Goal: Task Accomplishment & Management: Manage account settings

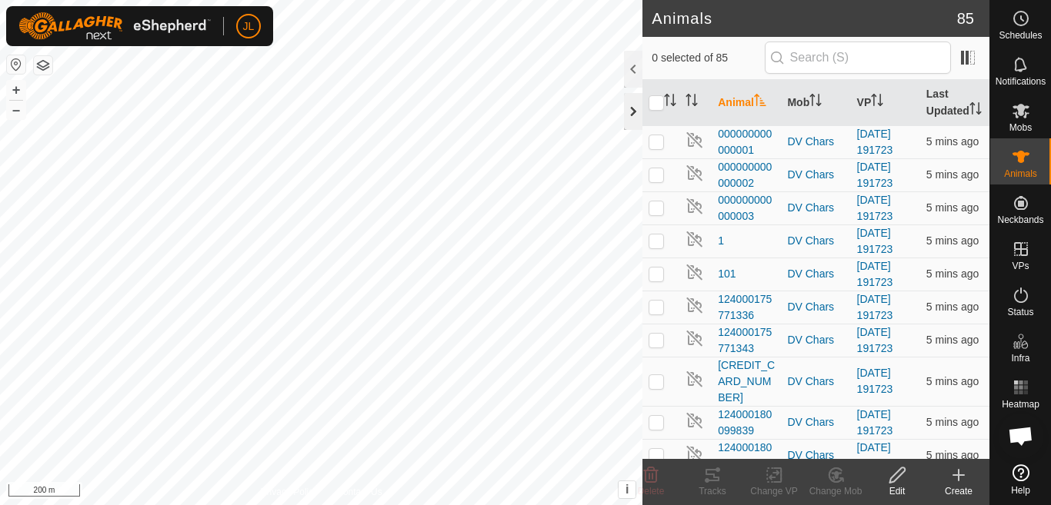
click at [628, 110] on div at bounding box center [633, 111] width 18 height 37
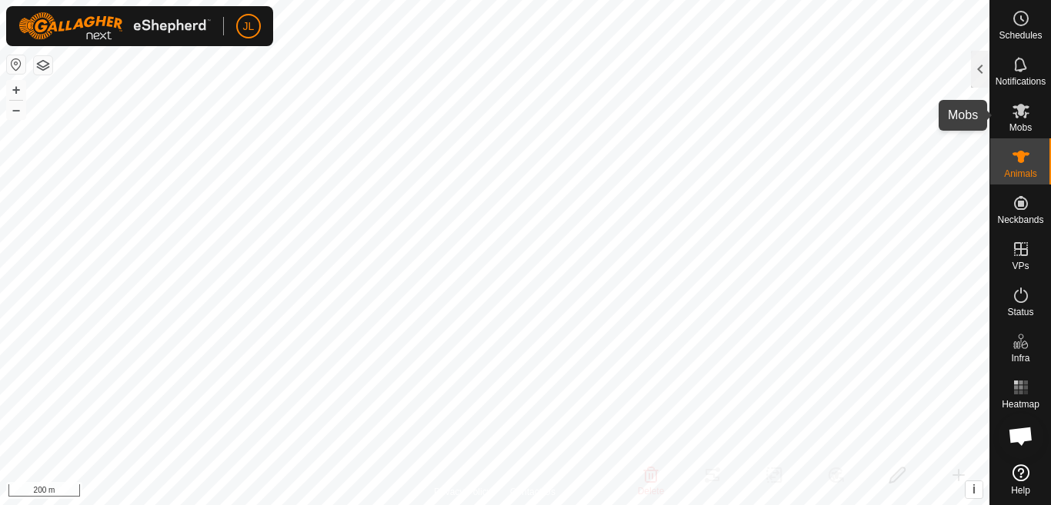
click at [1019, 113] on icon at bounding box center [1020, 111] width 17 height 15
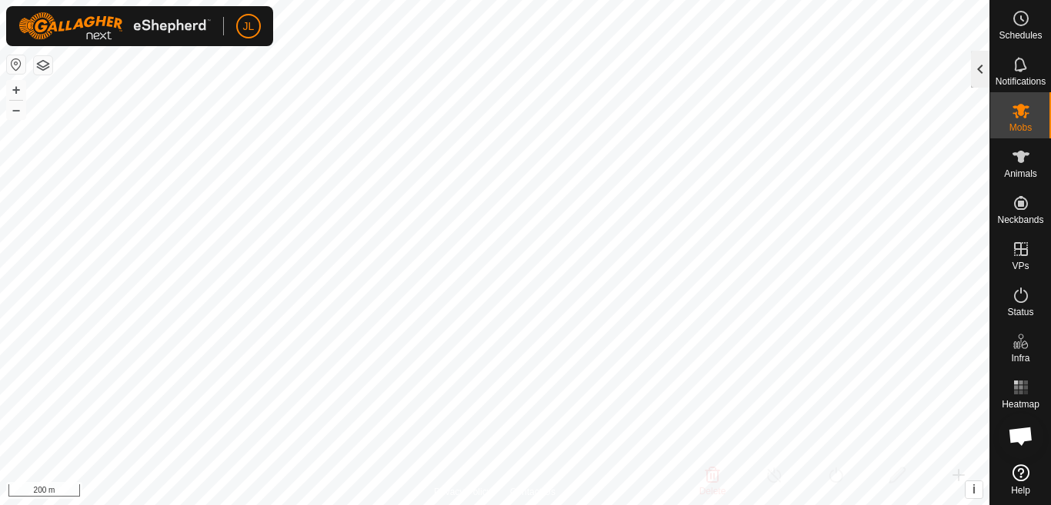
click at [977, 60] on div at bounding box center [980, 69] width 18 height 37
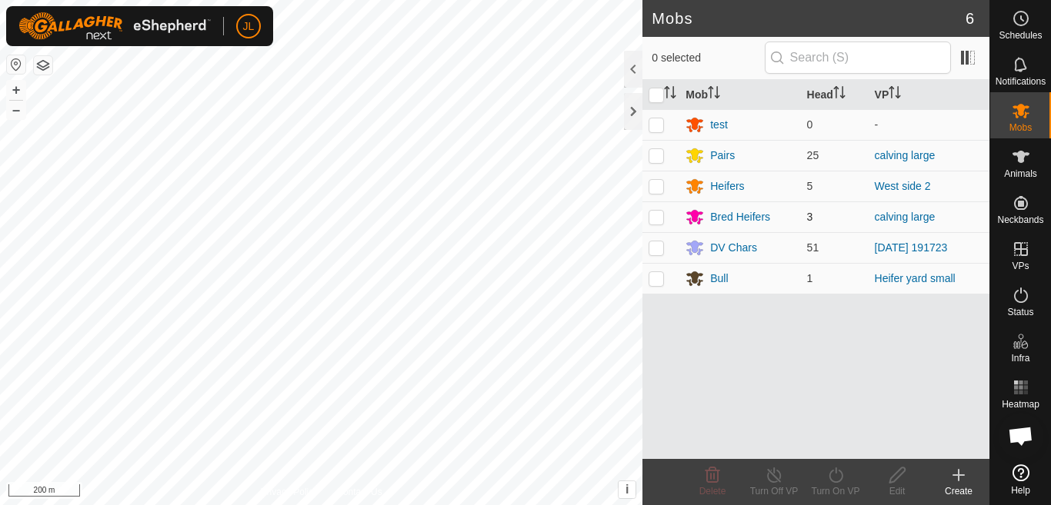
click at [658, 219] on p-checkbox at bounding box center [655, 217] width 15 height 12
checkbox input "false"
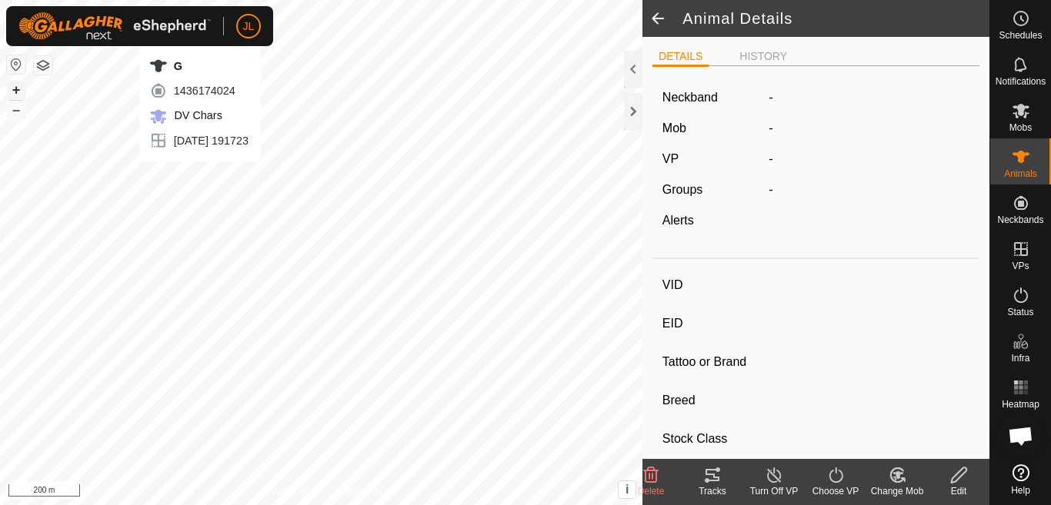
type input "G"
type input "124000180775050"
type input "-"
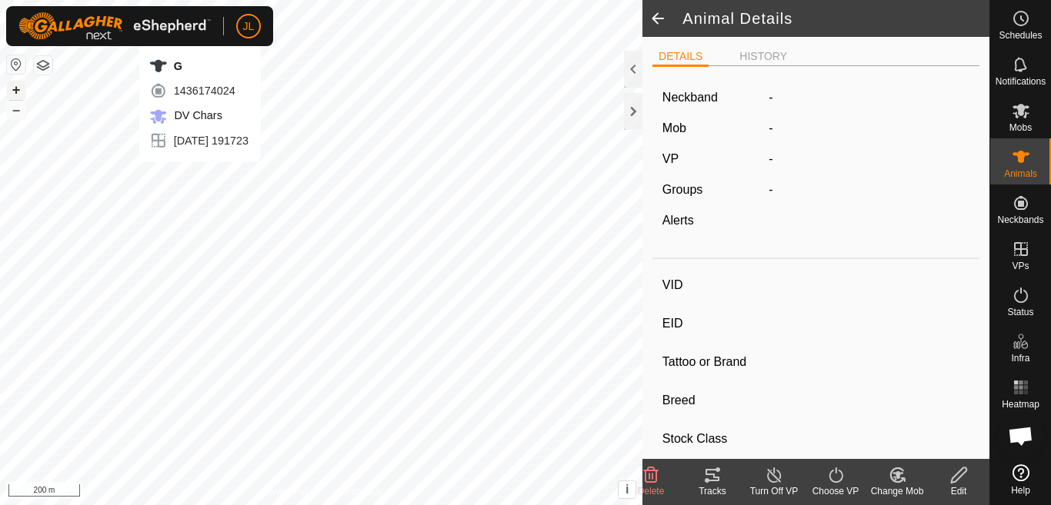
type input "0 kg"
type input "-"
click at [11, 95] on button "+" at bounding box center [16, 90] width 18 height 18
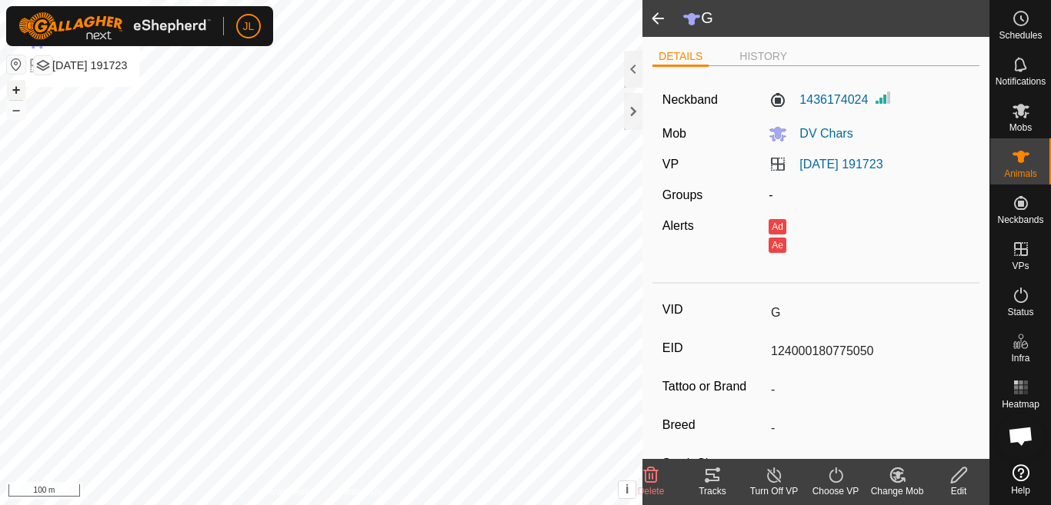
click at [11, 95] on button "+" at bounding box center [16, 90] width 18 height 18
click at [772, 479] on icon at bounding box center [774, 475] width 19 height 18
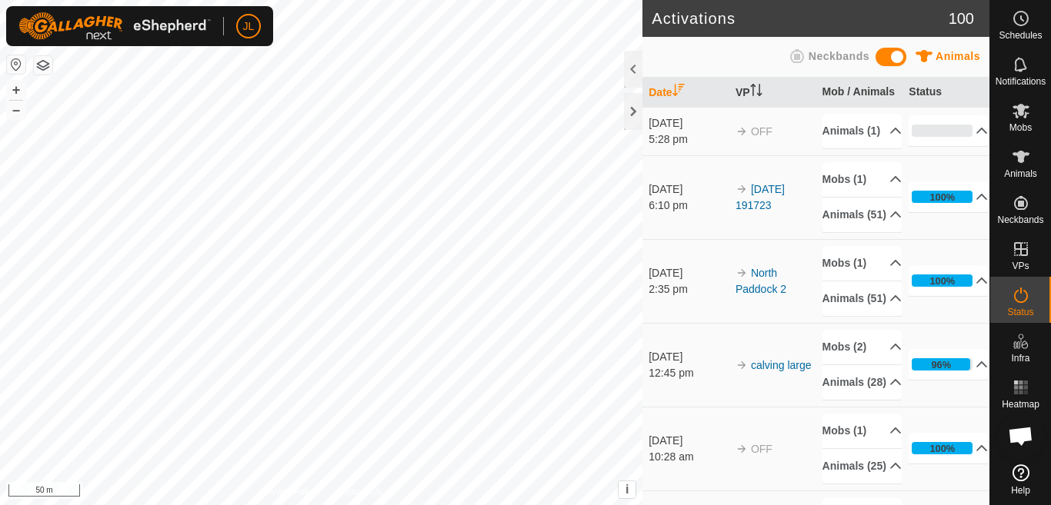
click at [1024, 254] on link "In Rotation" at bounding box center [984, 250] width 132 height 31
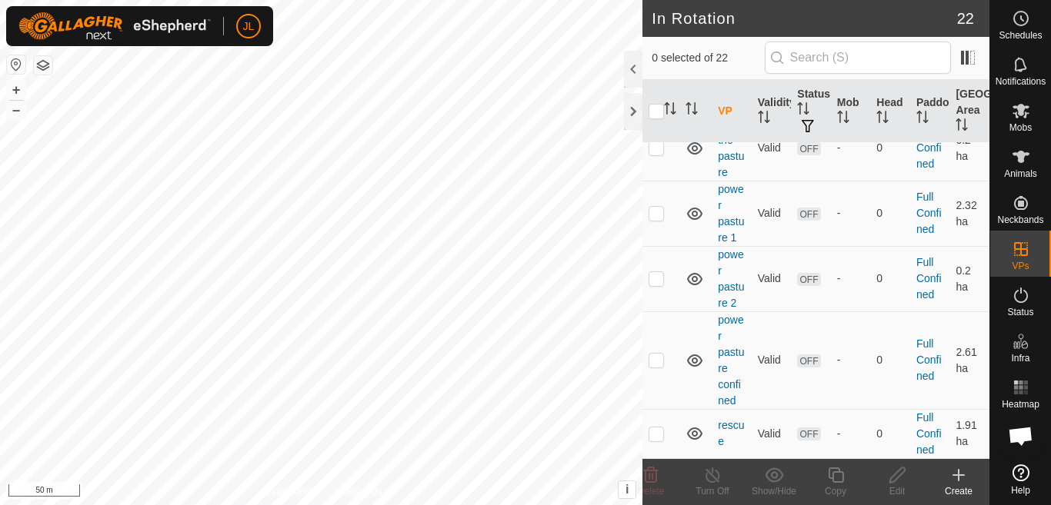
scroll to position [1205, 0]
click at [657, 97] on p-checkbox at bounding box center [655, 91] width 15 height 12
checkbox input "true"
click at [893, 482] on icon at bounding box center [896, 475] width 15 height 15
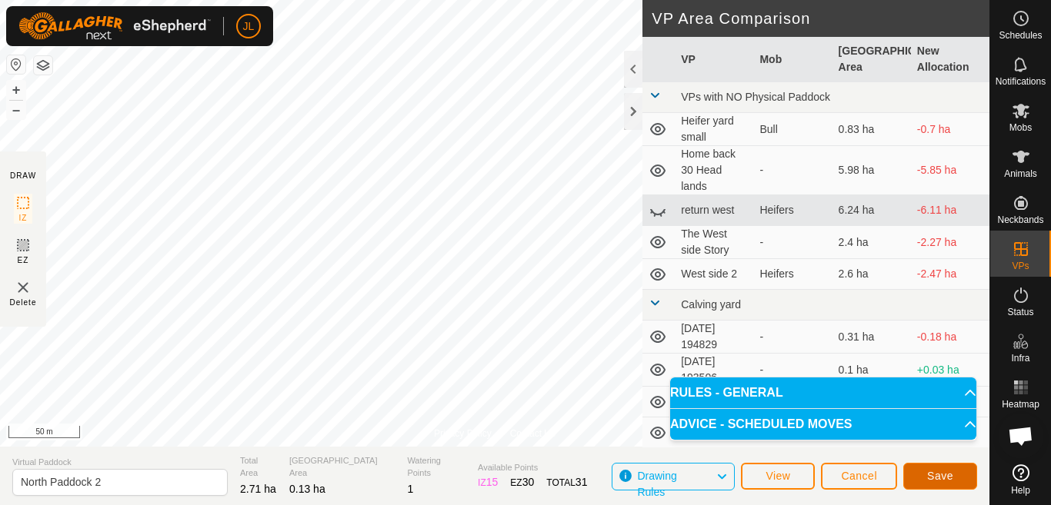
click at [938, 474] on span "Save" at bounding box center [940, 476] width 26 height 12
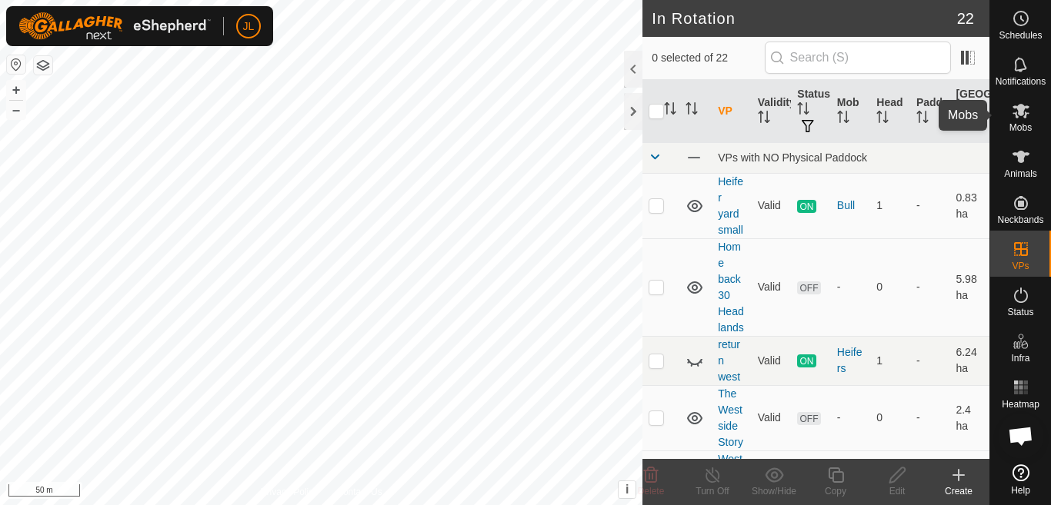
click at [1022, 118] on icon at bounding box center [1021, 111] width 18 height 18
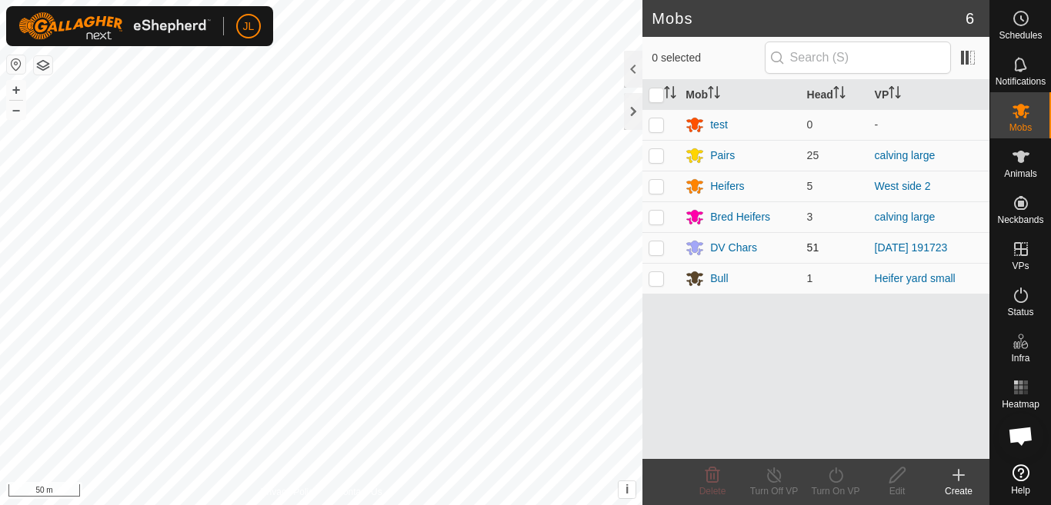
click at [652, 251] on p-checkbox at bounding box center [655, 248] width 15 height 12
checkbox input "true"
click at [835, 473] on icon at bounding box center [835, 475] width 19 height 18
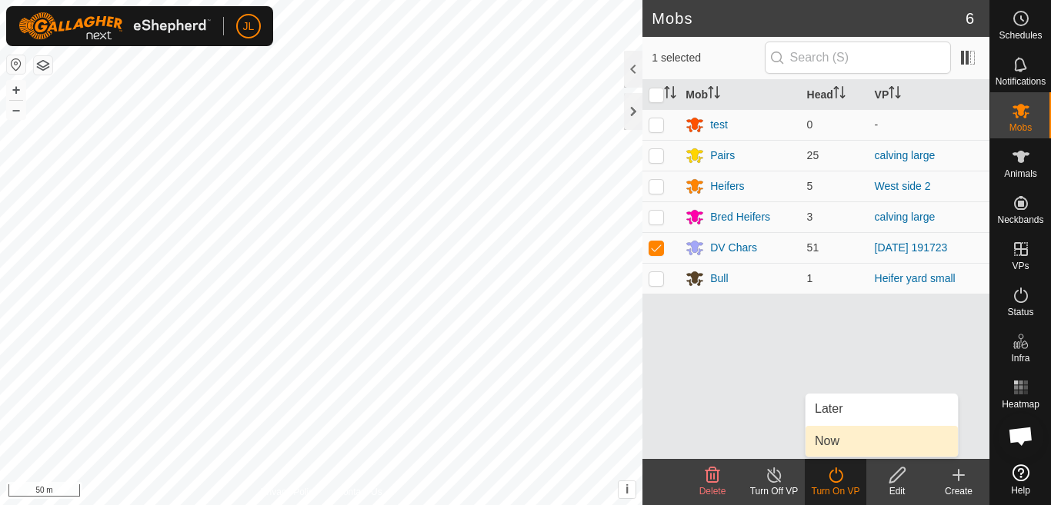
click at [828, 438] on link "Now" at bounding box center [881, 441] width 152 height 31
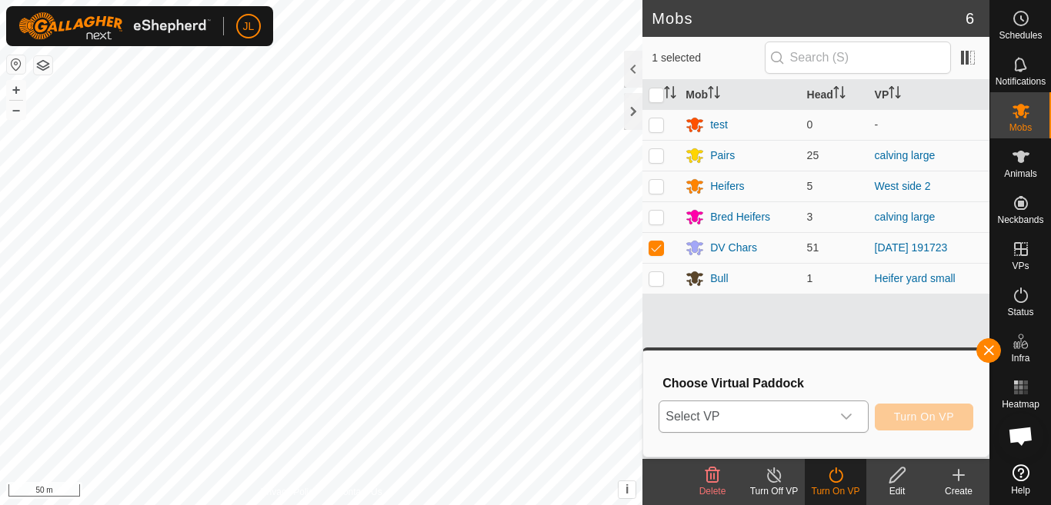
click at [848, 416] on icon "dropdown trigger" at bounding box center [846, 417] width 12 height 12
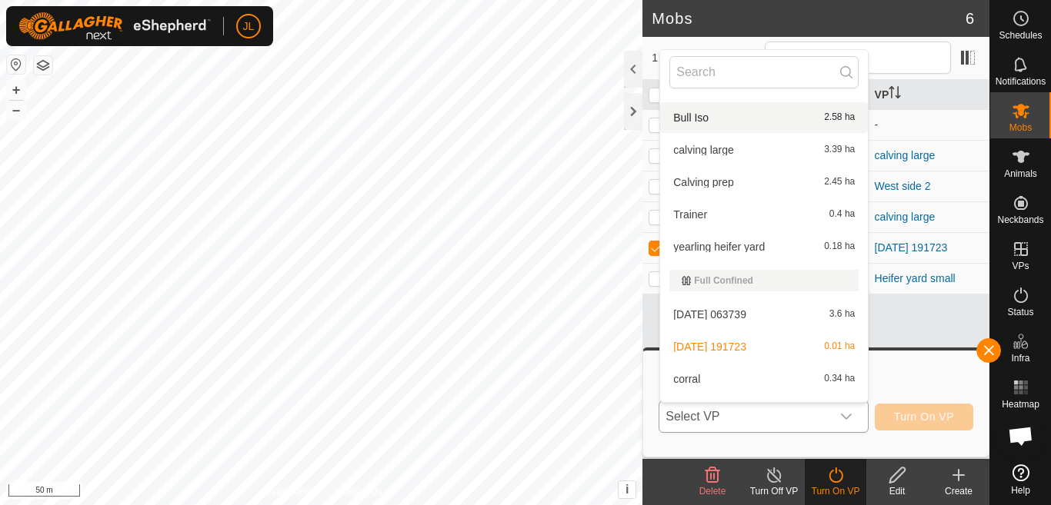
scroll to position [508, 0]
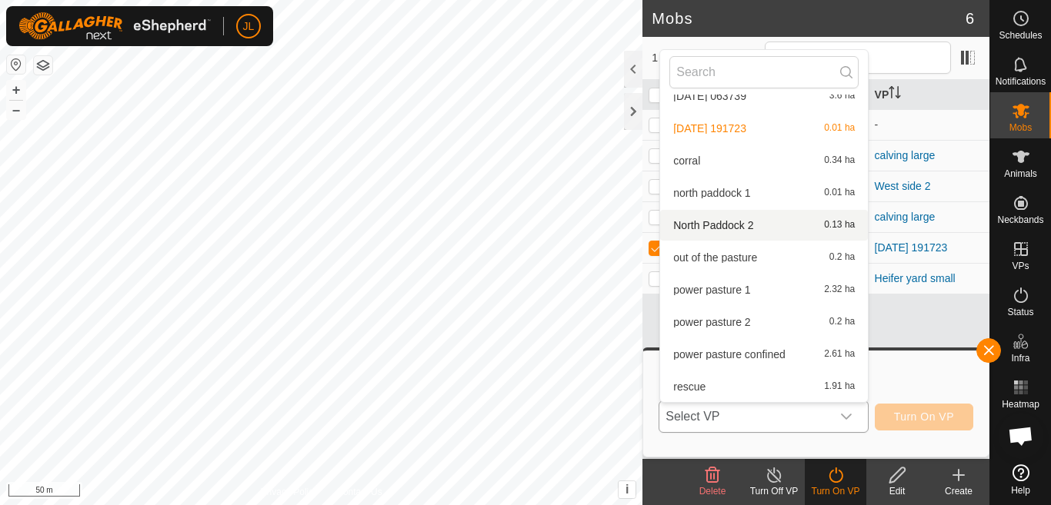
click at [728, 225] on li "North Paddock 2 0.13 ha" at bounding box center [764, 225] width 208 height 31
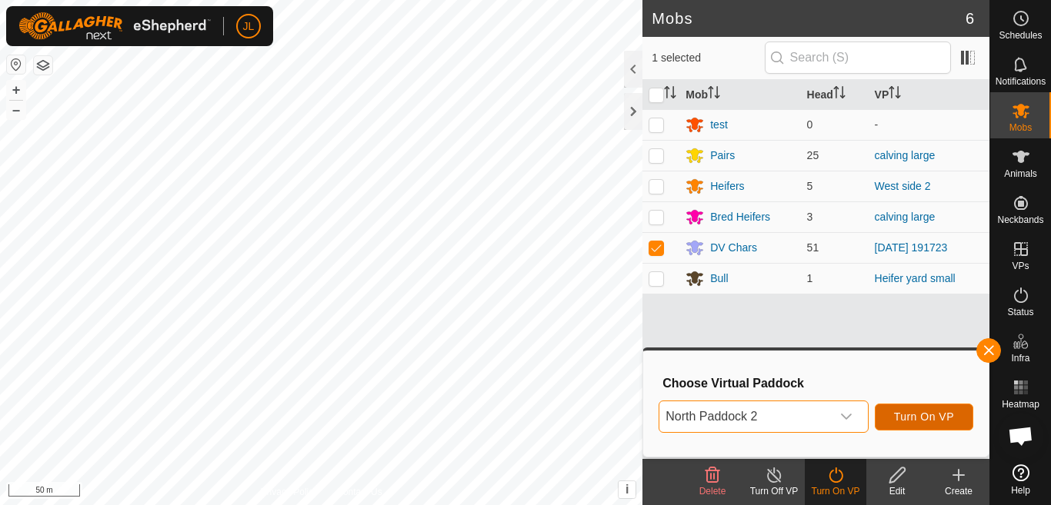
click at [914, 413] on span "Turn On VP" at bounding box center [924, 417] width 60 height 12
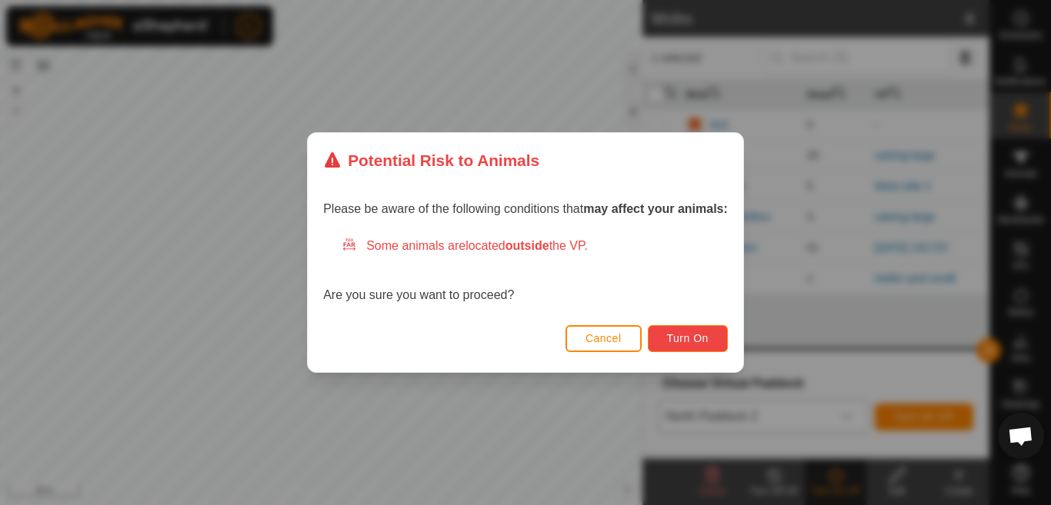
click at [685, 340] on span "Turn On" at bounding box center [688, 338] width 42 height 12
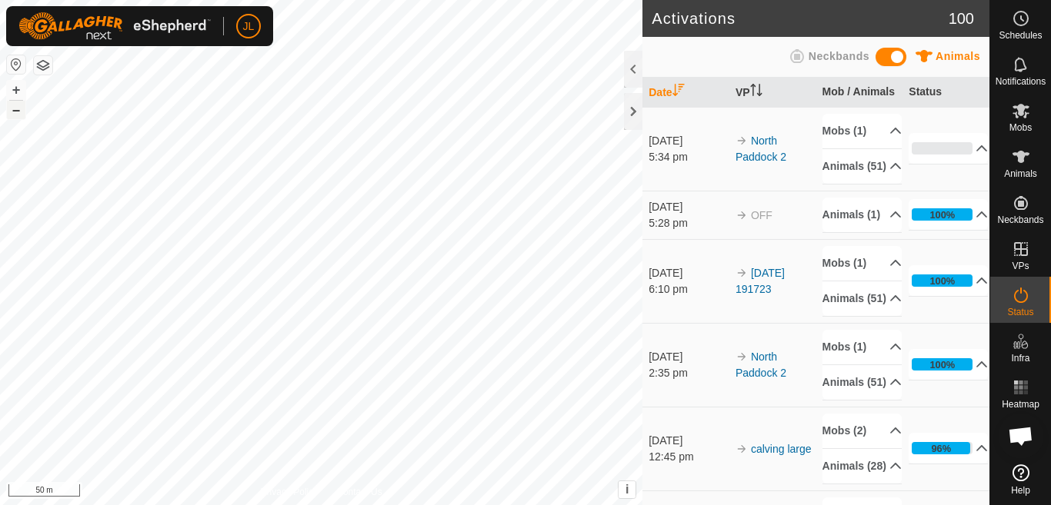
click at [17, 114] on button "–" at bounding box center [16, 110] width 18 height 18
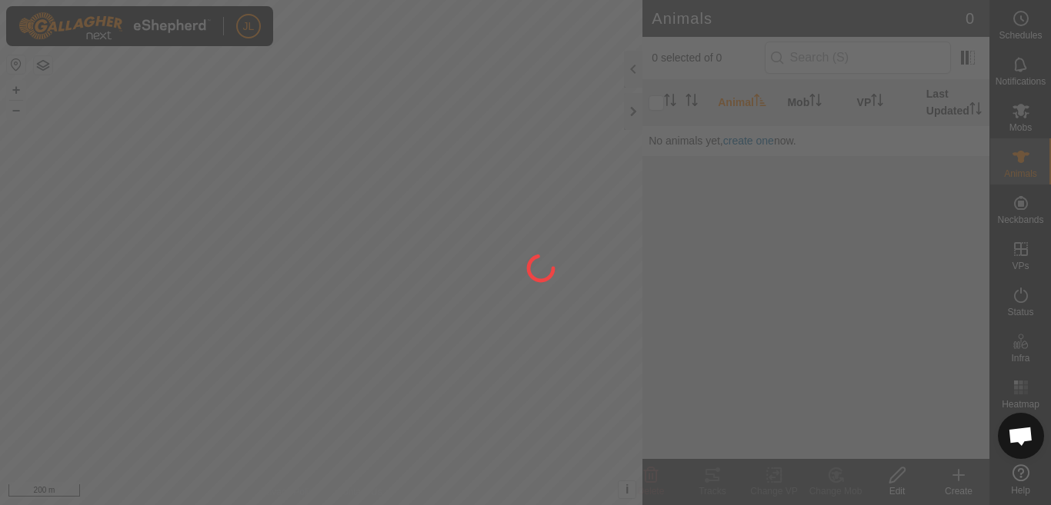
drag, startPoint x: 17, startPoint y: 114, endPoint x: 454, endPoint y: 245, distance: 456.1
click at [454, 245] on div at bounding box center [525, 252] width 1051 height 505
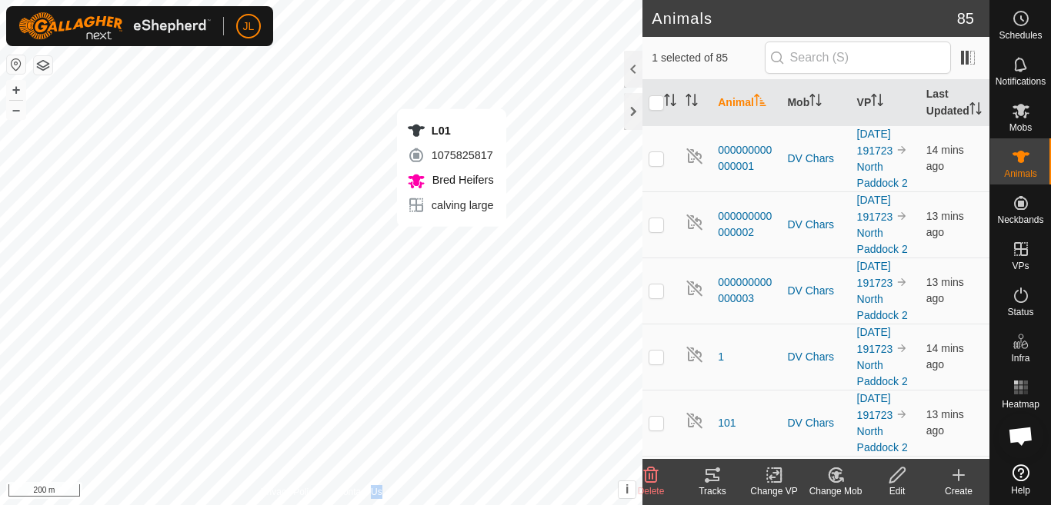
checkbox input "false"
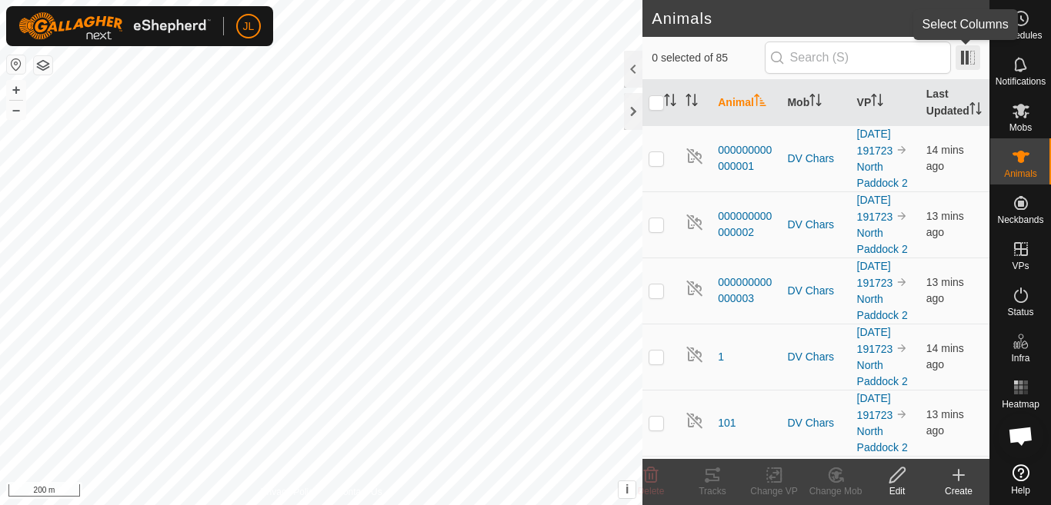
click at [968, 54] on span at bounding box center [967, 57] width 25 height 25
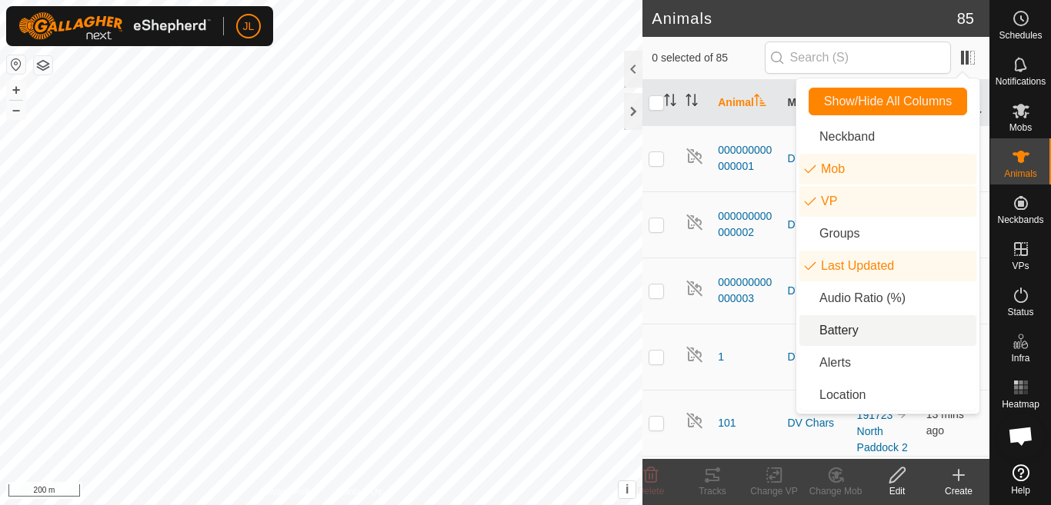
click at [826, 332] on li "Battery" at bounding box center [887, 330] width 177 height 31
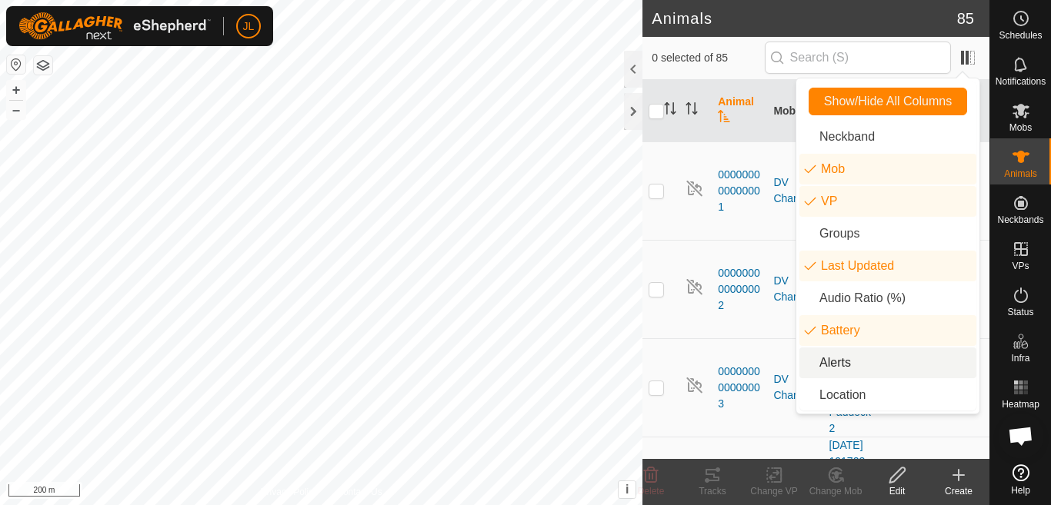
click at [829, 365] on li "Alerts" at bounding box center [887, 363] width 177 height 31
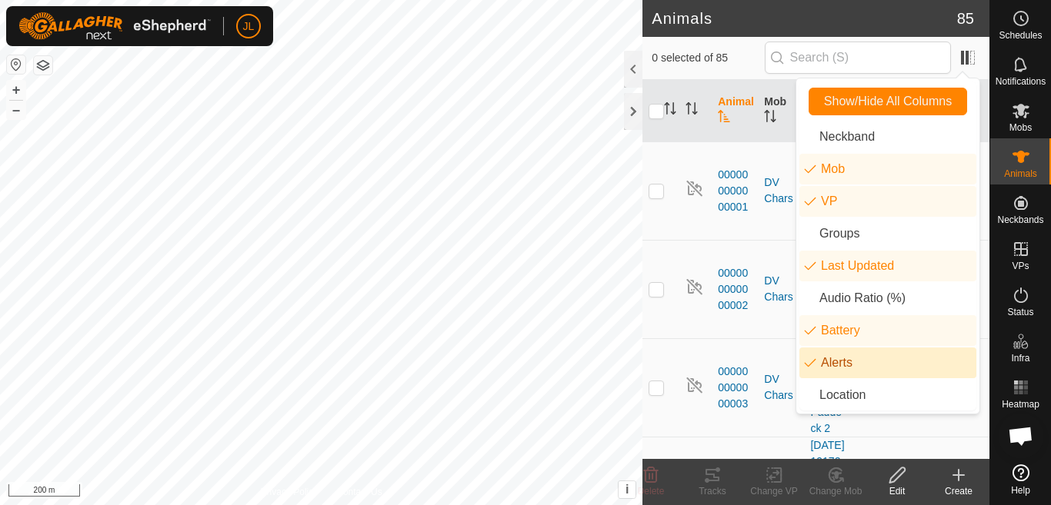
click at [829, 365] on li "Alerts" at bounding box center [887, 363] width 177 height 31
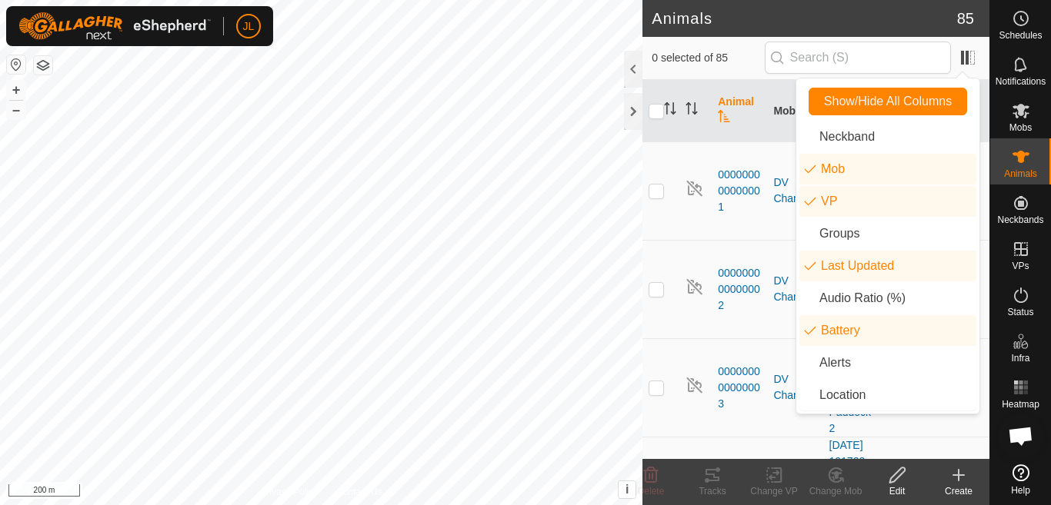
click at [755, 125] on th "Animal" at bounding box center [739, 111] width 55 height 62
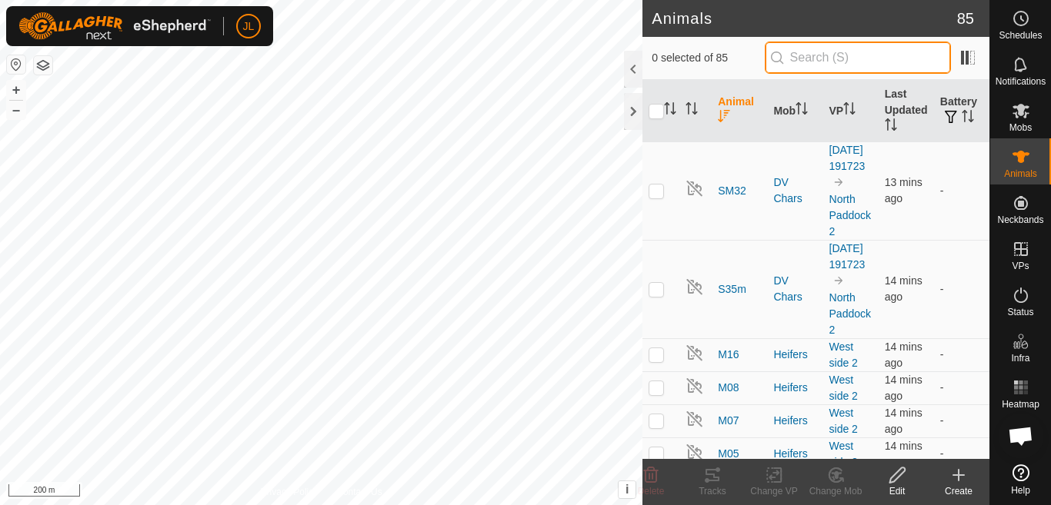
click at [791, 57] on input "text" at bounding box center [858, 58] width 186 height 32
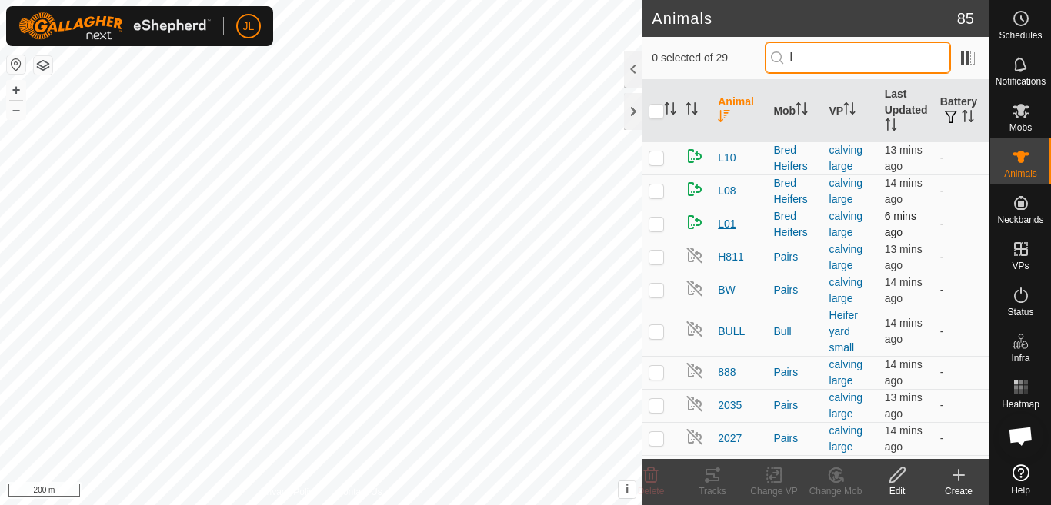
type input "l"
click at [724, 223] on span "L01" at bounding box center [727, 224] width 18 height 16
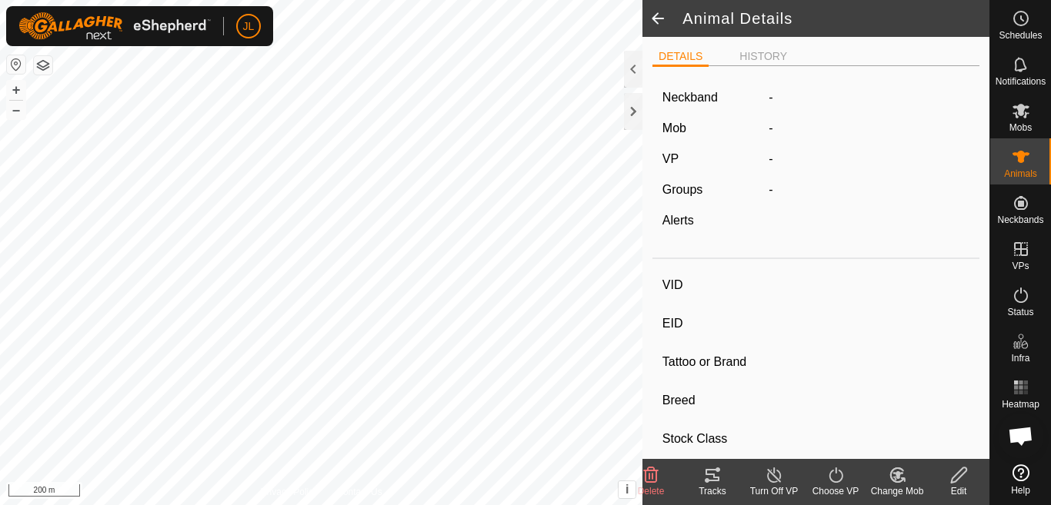
type input "L01"
type input "124000184864416"
type input "-"
type input "Angus cross"
type input "-"
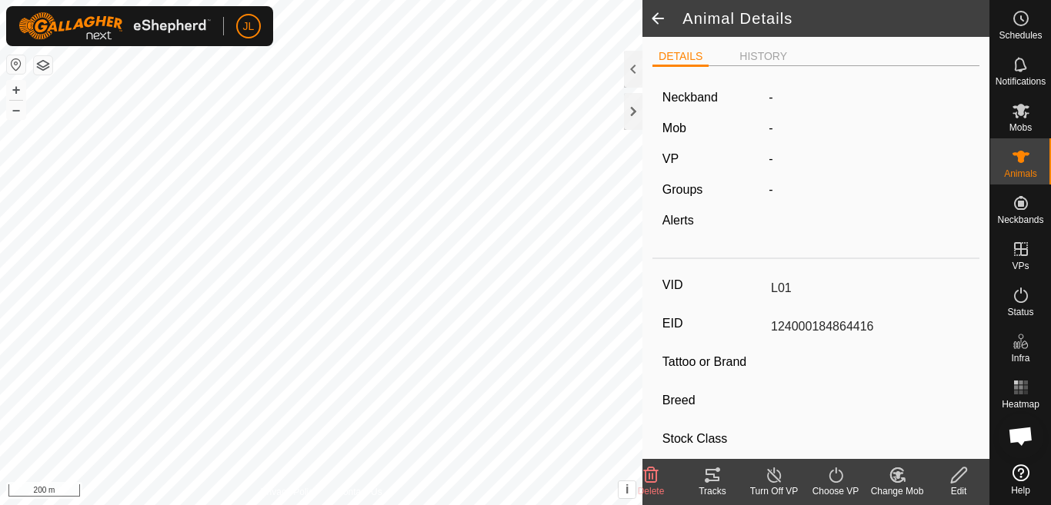
type input "08/2023"
type input "2 years 1 month"
type input "0 kg"
type input "-"
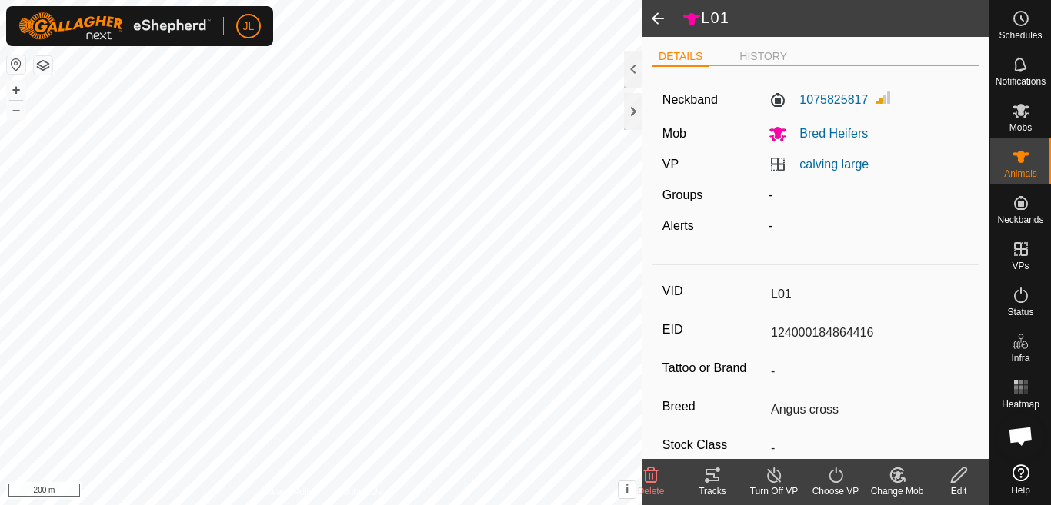
click at [836, 102] on label "1075825817" at bounding box center [817, 100] width 99 height 18
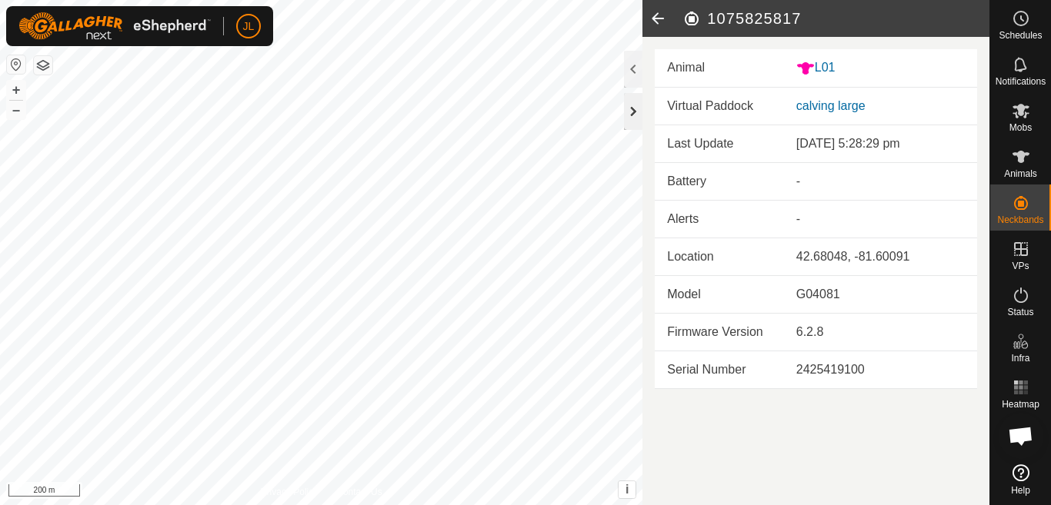
click at [628, 112] on div at bounding box center [633, 111] width 18 height 37
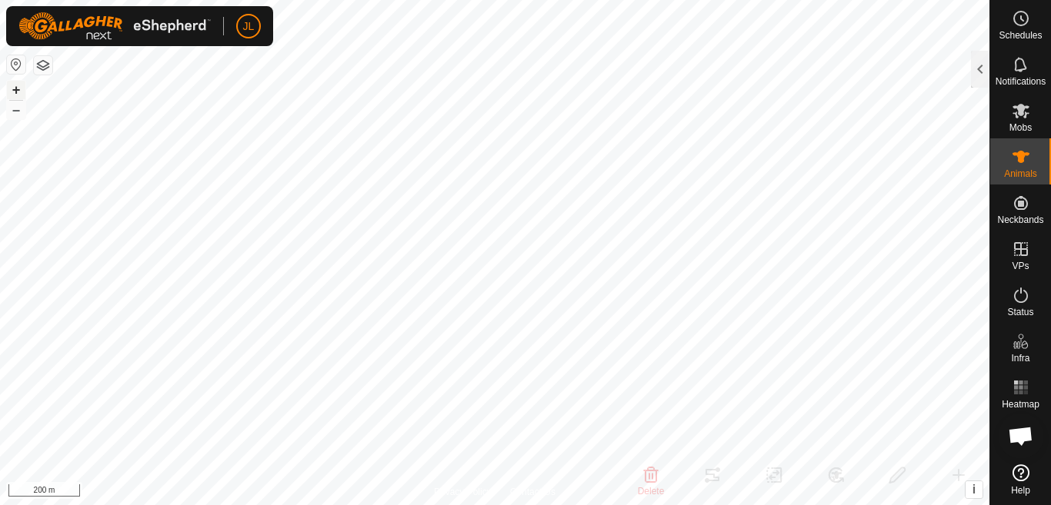
click at [13, 91] on button "+" at bounding box center [16, 90] width 18 height 18
checkbox input "true"
type input "52"
type input "124000175771462"
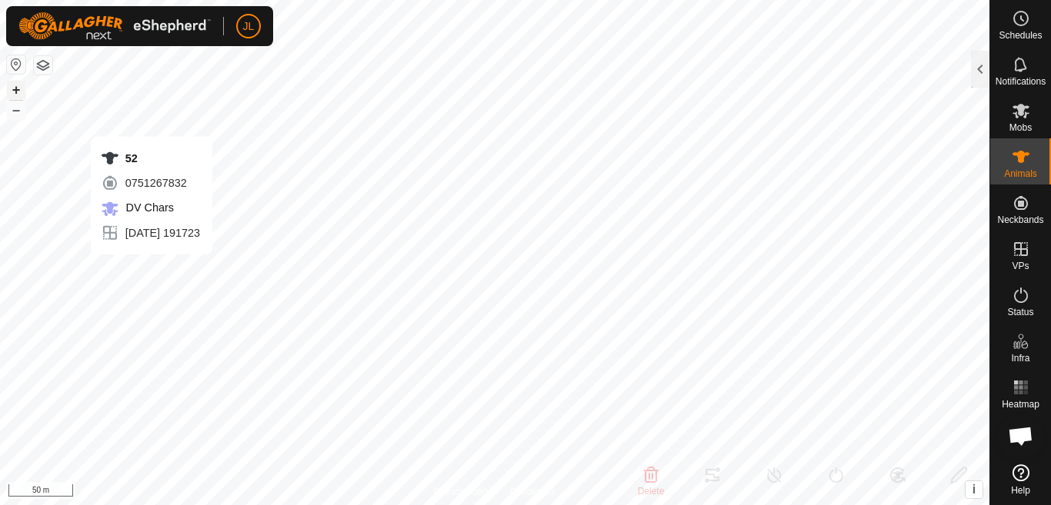
type input "-"
type input "0 kg"
type input "-"
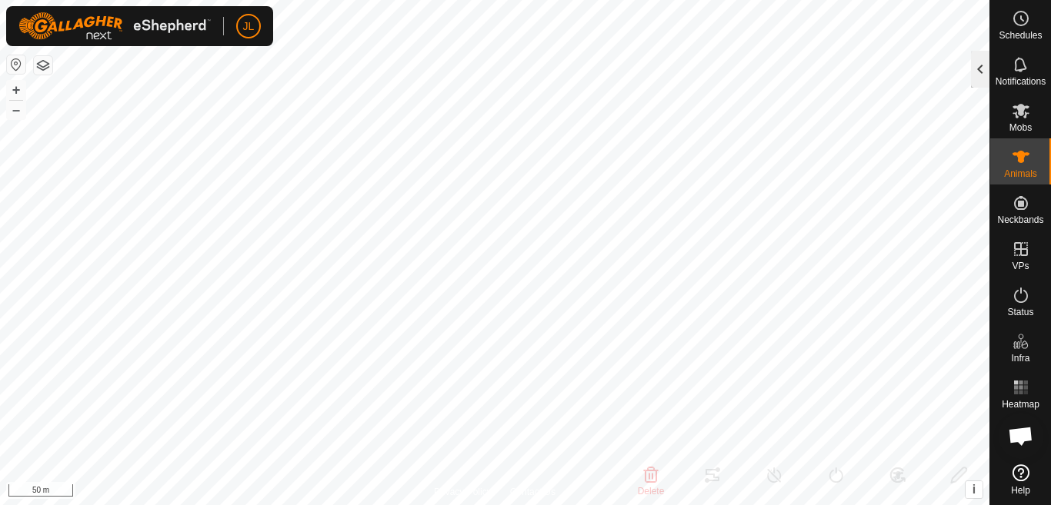
click at [979, 66] on div at bounding box center [980, 69] width 18 height 37
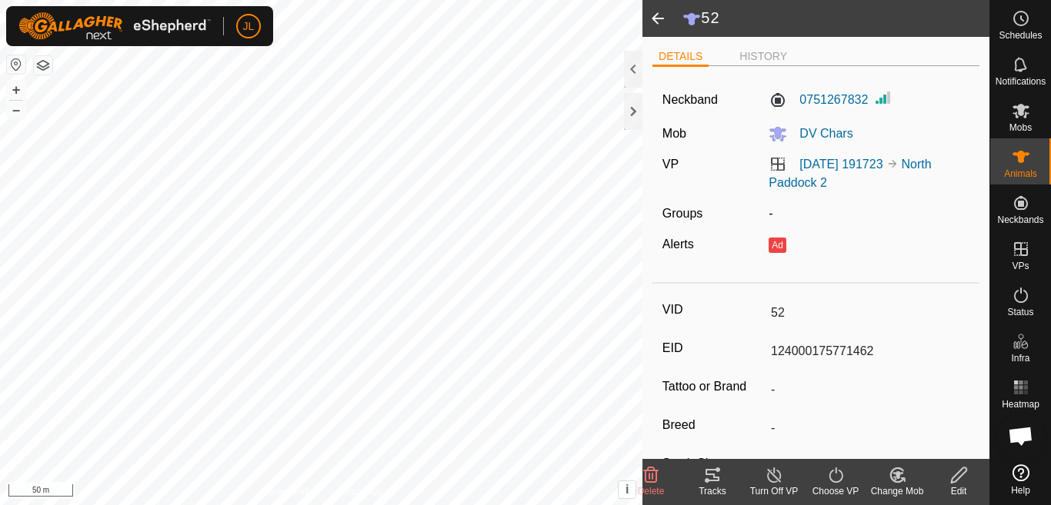
click at [771, 478] on icon at bounding box center [774, 475] width 19 height 18
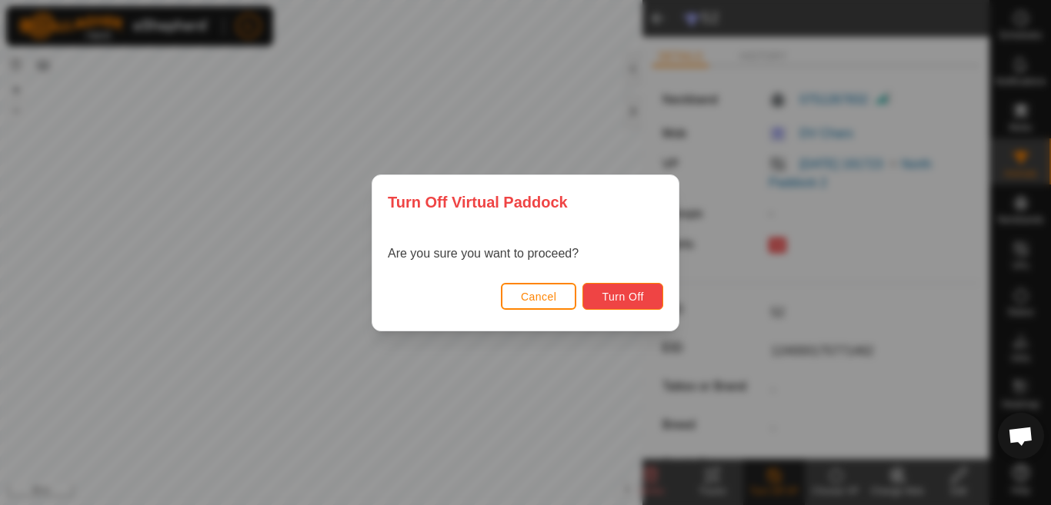
click at [623, 295] on span "Turn Off" at bounding box center [623, 297] width 42 height 12
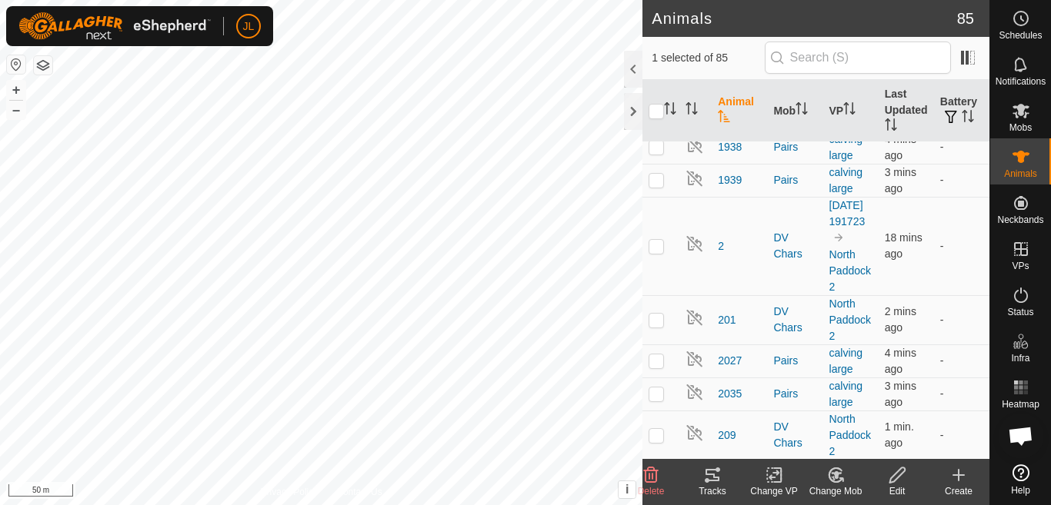
scroll to position [995, 0]
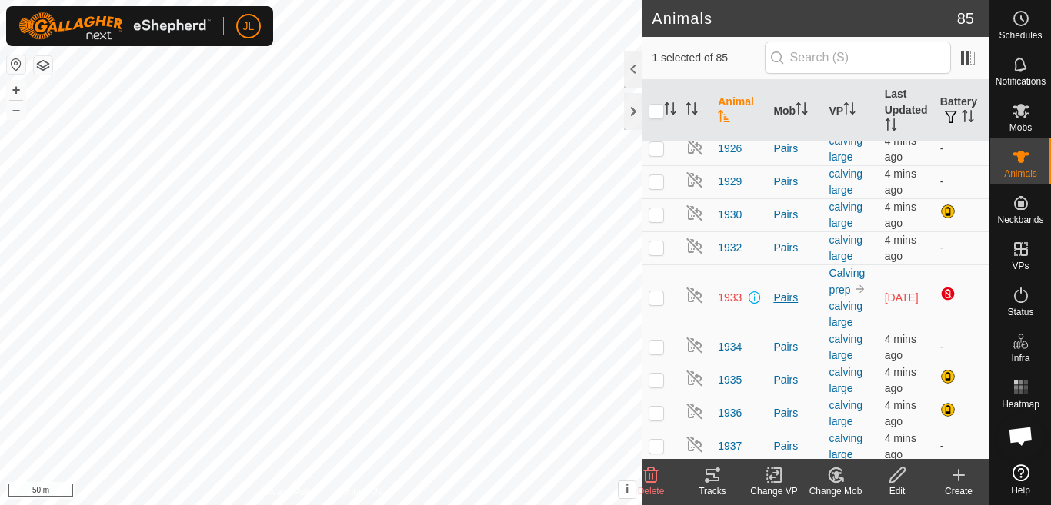
click at [782, 290] on div "Pairs" at bounding box center [794, 298] width 43 height 16
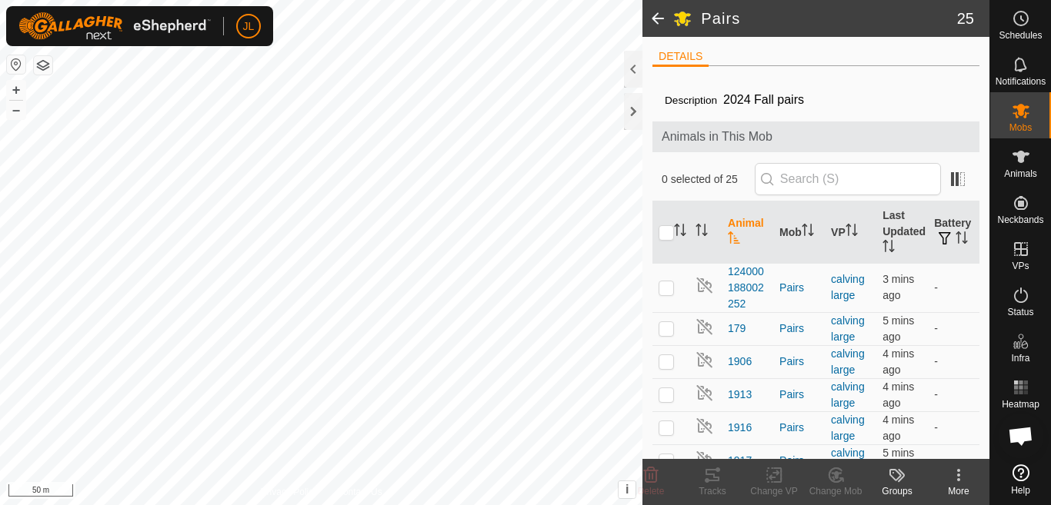
scroll to position [369, 0]
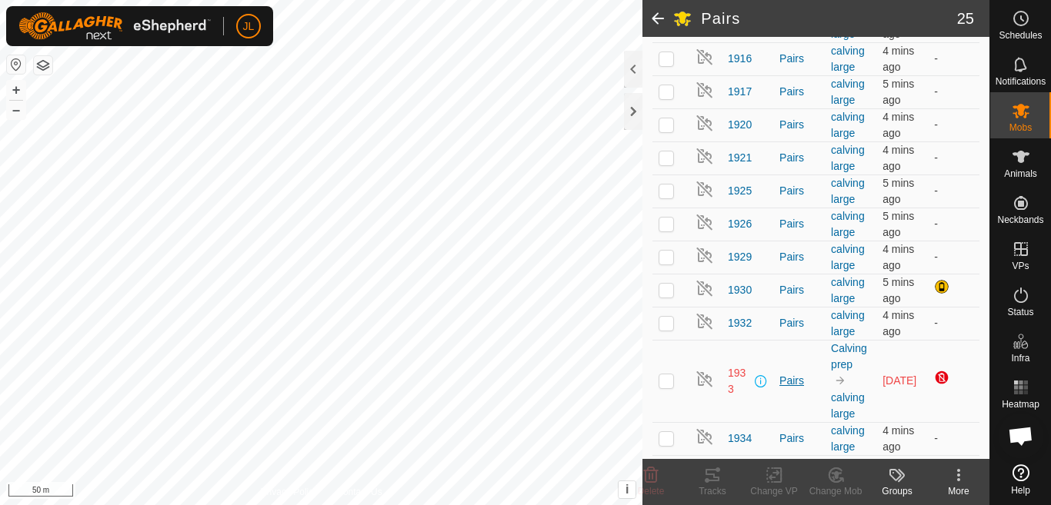
click at [785, 379] on div "Pairs" at bounding box center [798, 381] width 39 height 16
click at [733, 377] on span "1933" at bounding box center [740, 381] width 24 height 32
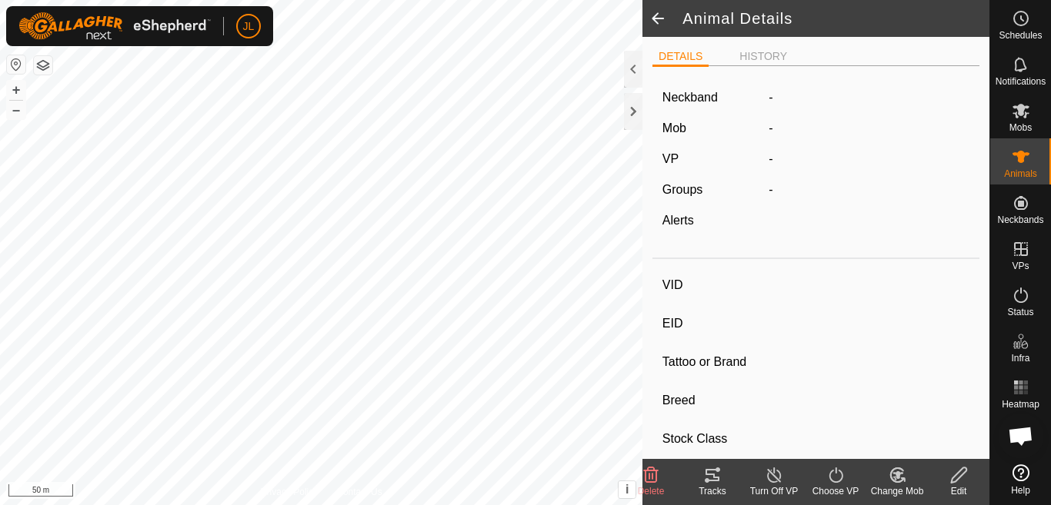
type input "1933"
type input "124000179532298"
type input "-"
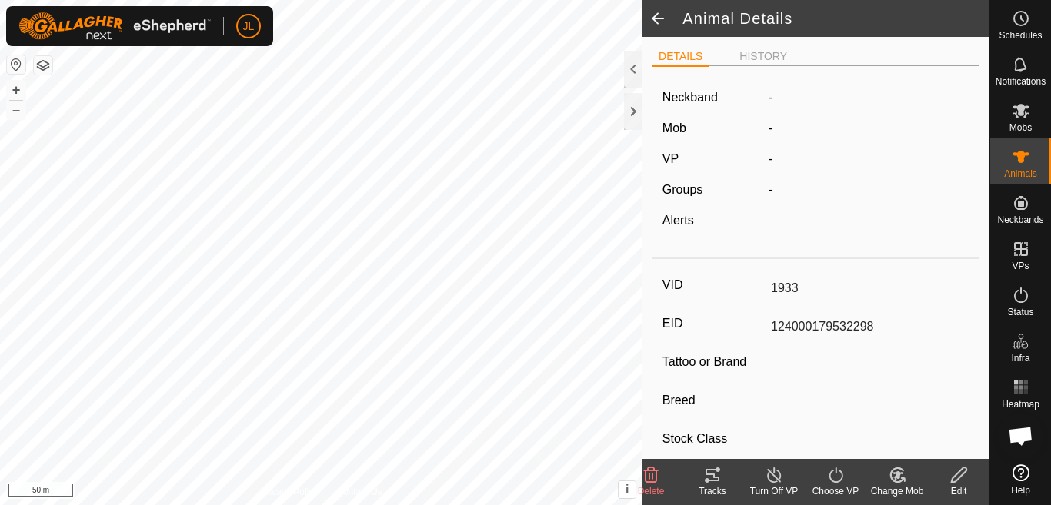
type input "0 kg"
type input "-"
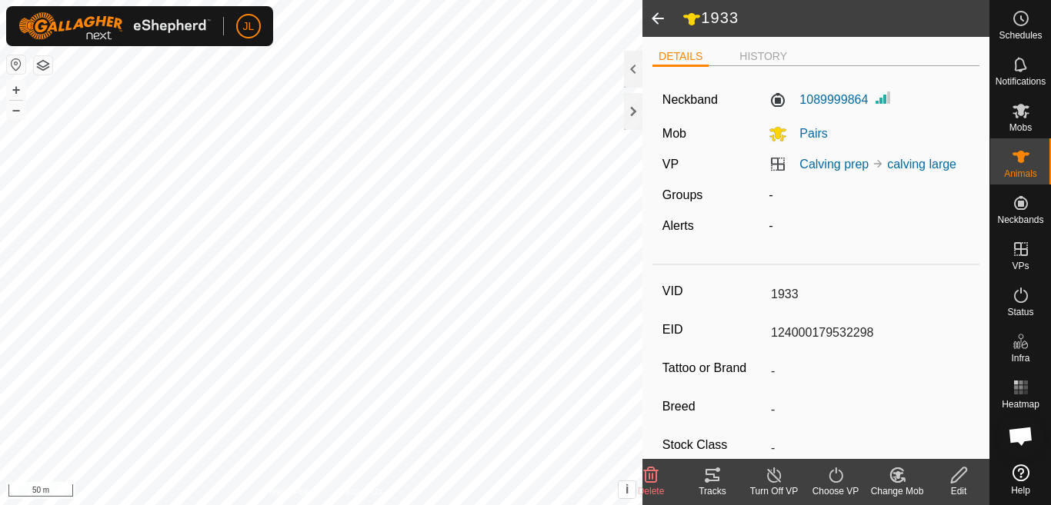
click at [772, 473] on line at bounding box center [774, 476] width 12 height 12
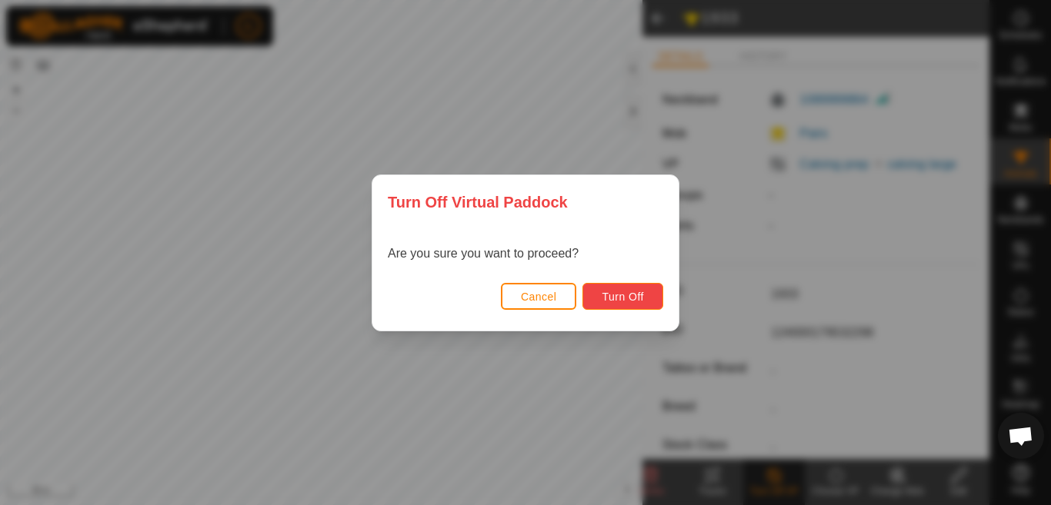
click at [615, 298] on span "Turn Off" at bounding box center [623, 297] width 42 height 12
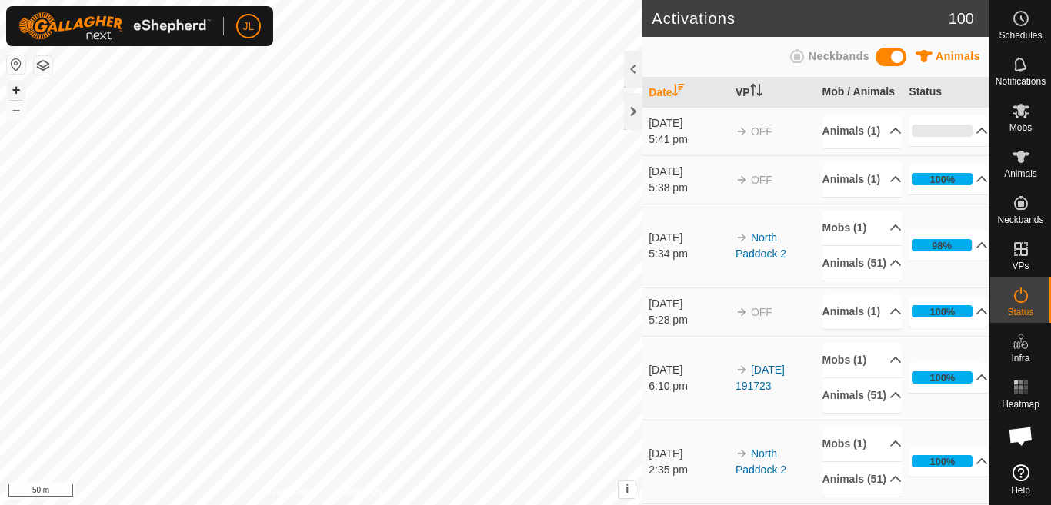
click at [18, 94] on button "+" at bounding box center [16, 90] width 18 height 18
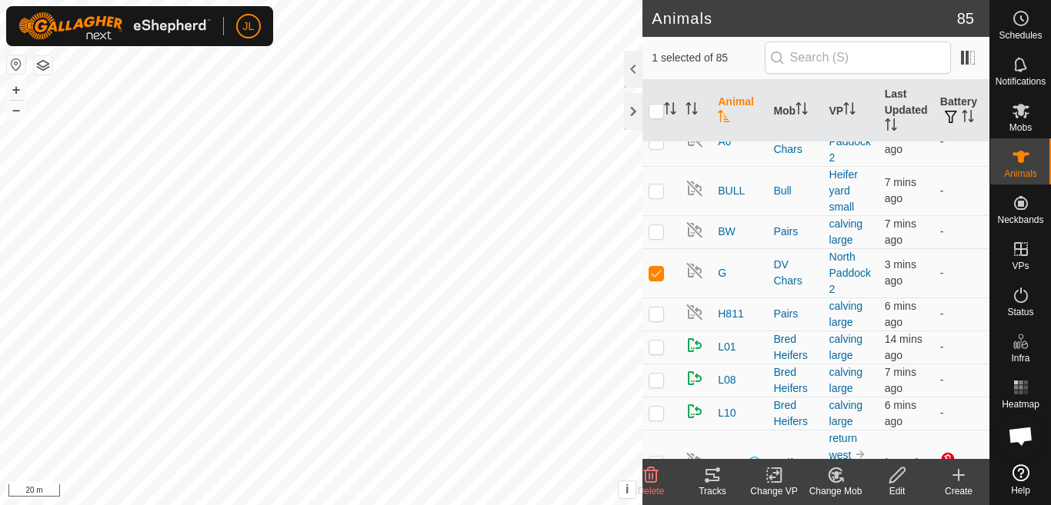
scroll to position [3195, 0]
click at [721, 268] on span "G" at bounding box center [722, 276] width 8 height 16
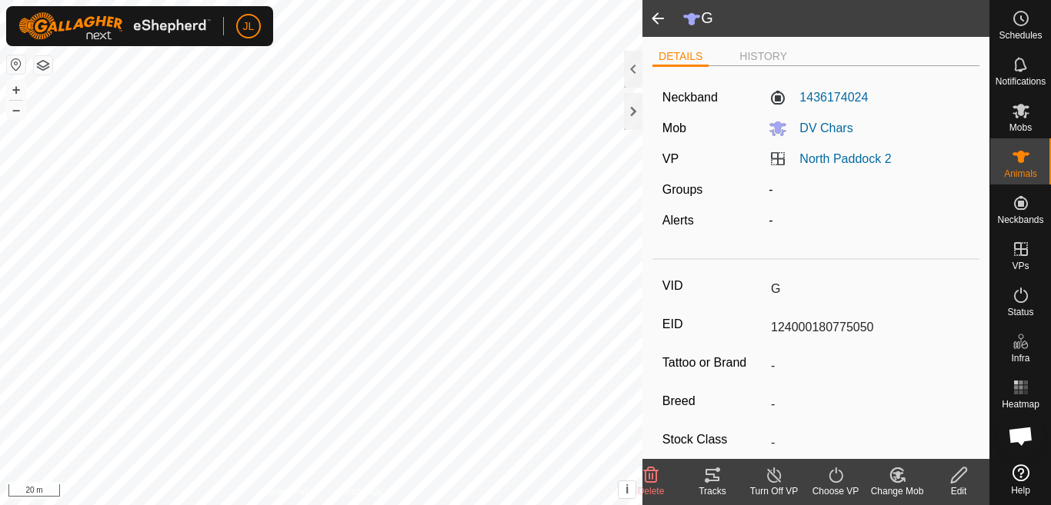
click at [775, 475] on icon at bounding box center [774, 475] width 19 height 18
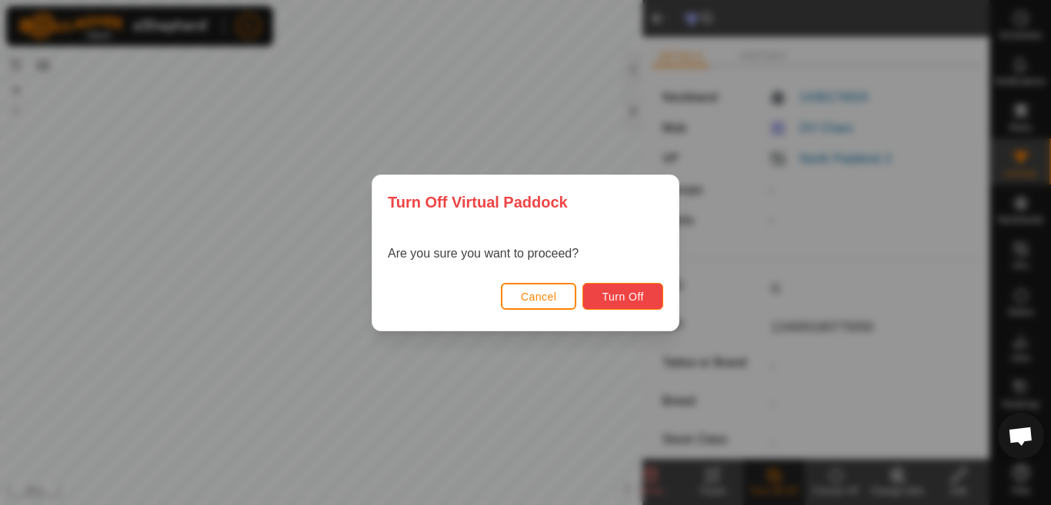
click at [618, 298] on span "Turn Off" at bounding box center [623, 297] width 42 height 12
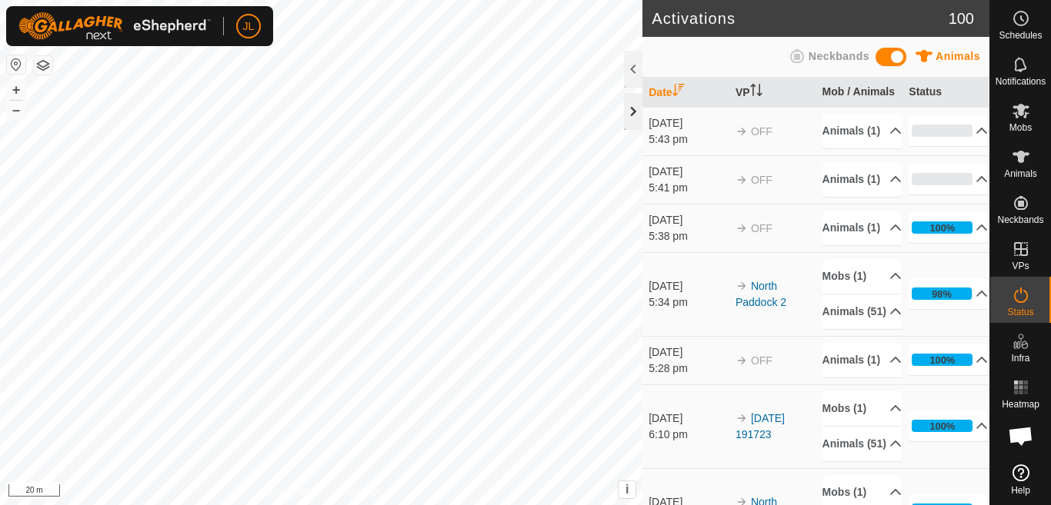
click at [629, 111] on div at bounding box center [633, 111] width 18 height 37
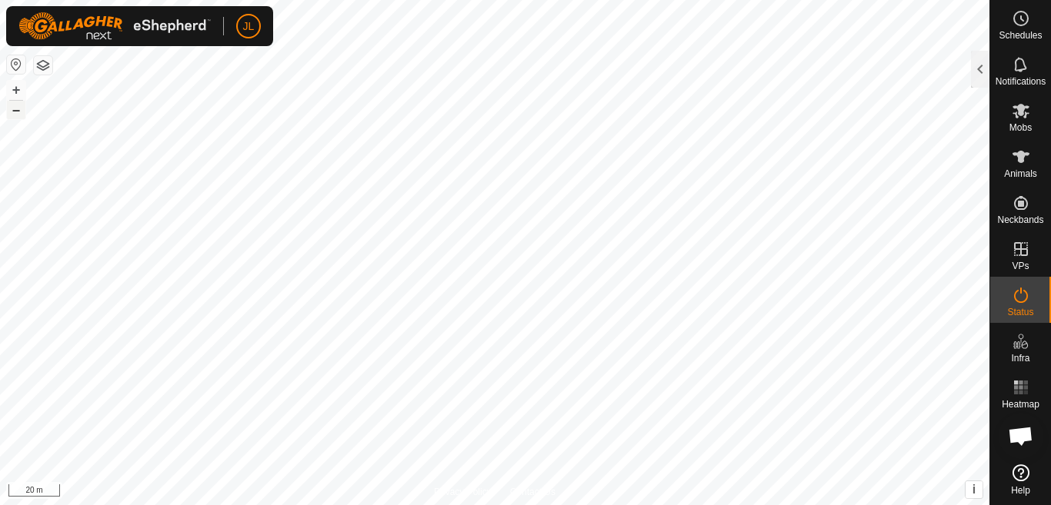
click at [12, 116] on button "–" at bounding box center [16, 110] width 18 height 18
click at [15, 112] on button "–" at bounding box center [16, 110] width 18 height 18
click at [15, 90] on button "+" at bounding box center [16, 90] width 18 height 18
click at [15, 88] on button "+" at bounding box center [16, 90] width 18 height 18
click at [18, 113] on button "–" at bounding box center [16, 110] width 18 height 18
